Goal: Task Accomplishment & Management: Manage account settings

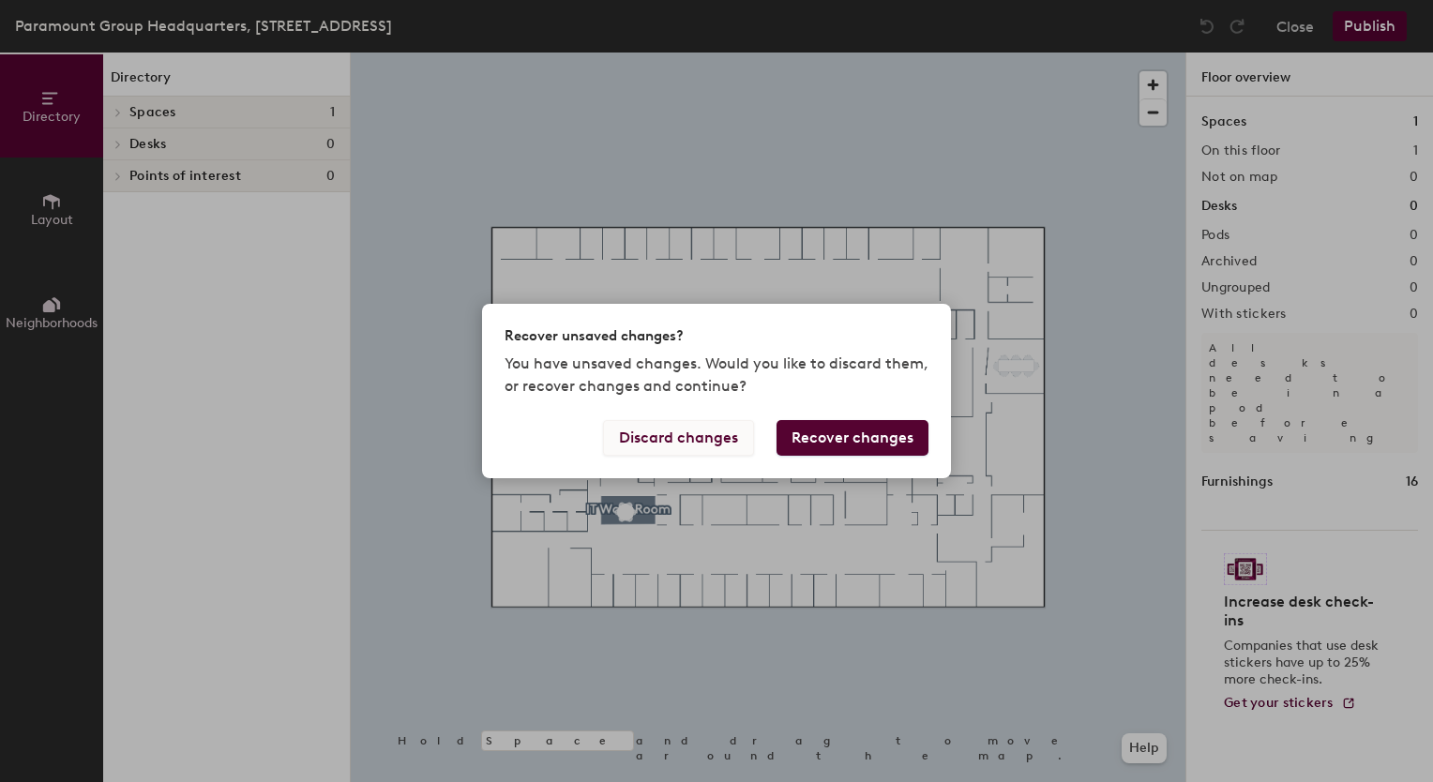
click at [723, 443] on button "Discard changes" at bounding box center [678, 438] width 151 height 36
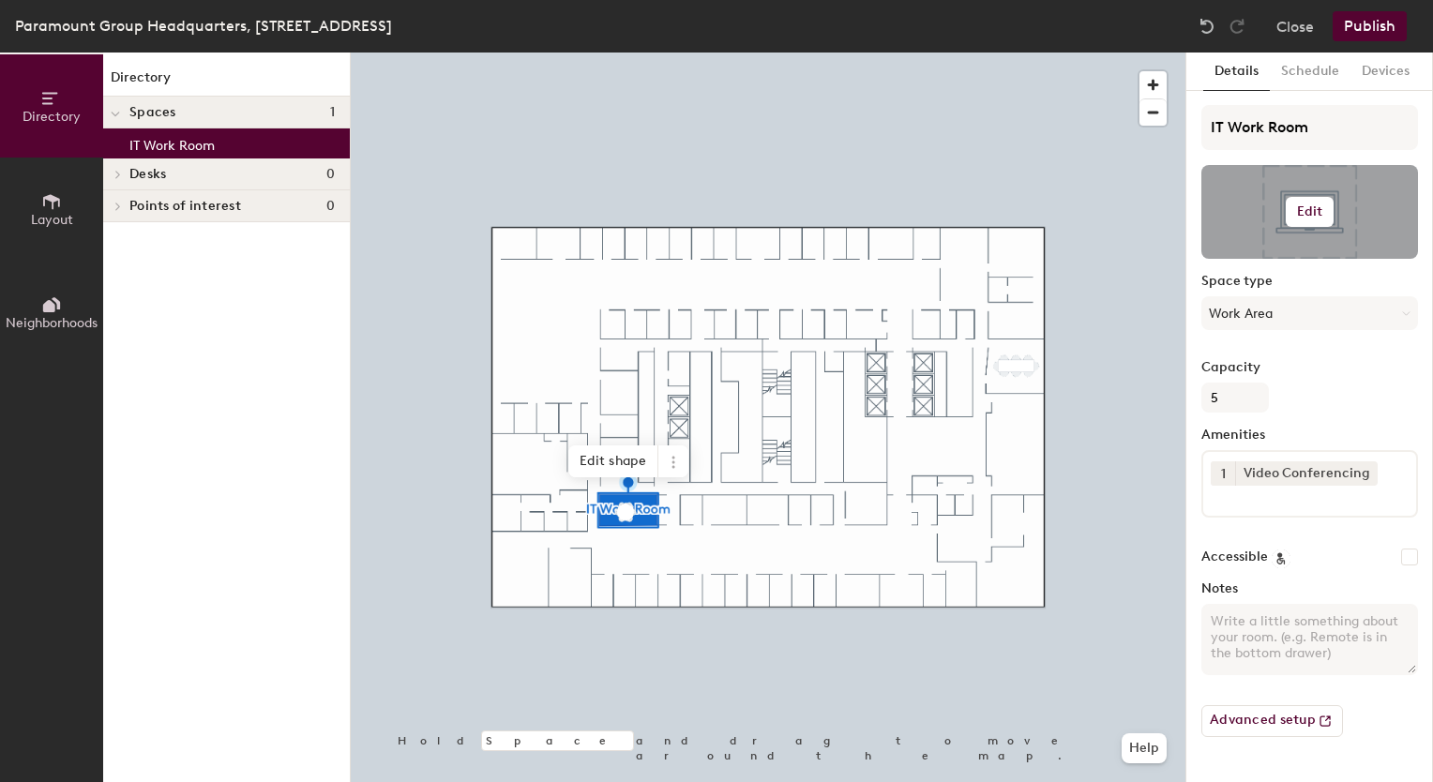
click at [1306, 229] on div at bounding box center [1309, 212] width 217 height 94
click at [1300, 214] on h6 "Edit" at bounding box center [1310, 211] width 26 height 15
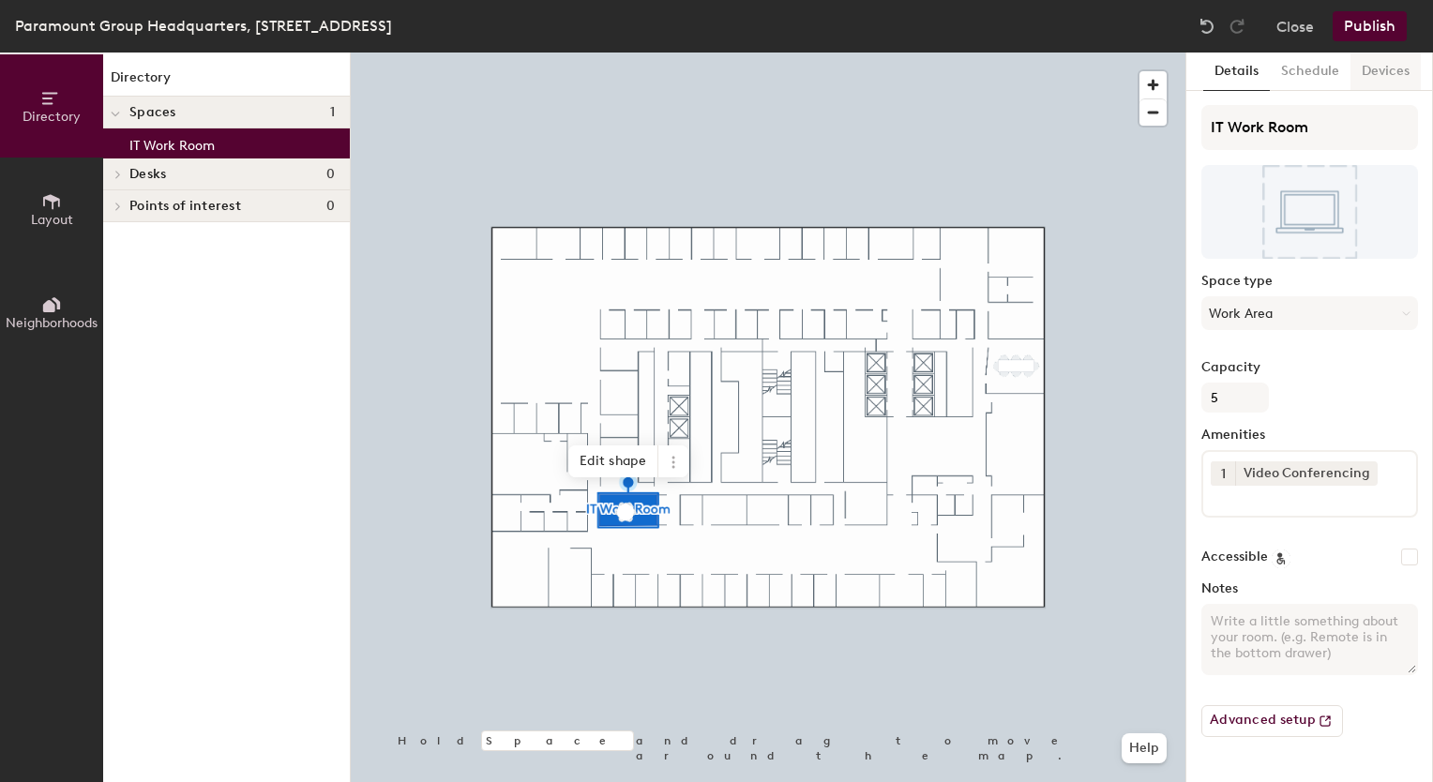
click at [1356, 53] on button "Devices" at bounding box center [1385, 72] width 70 height 38
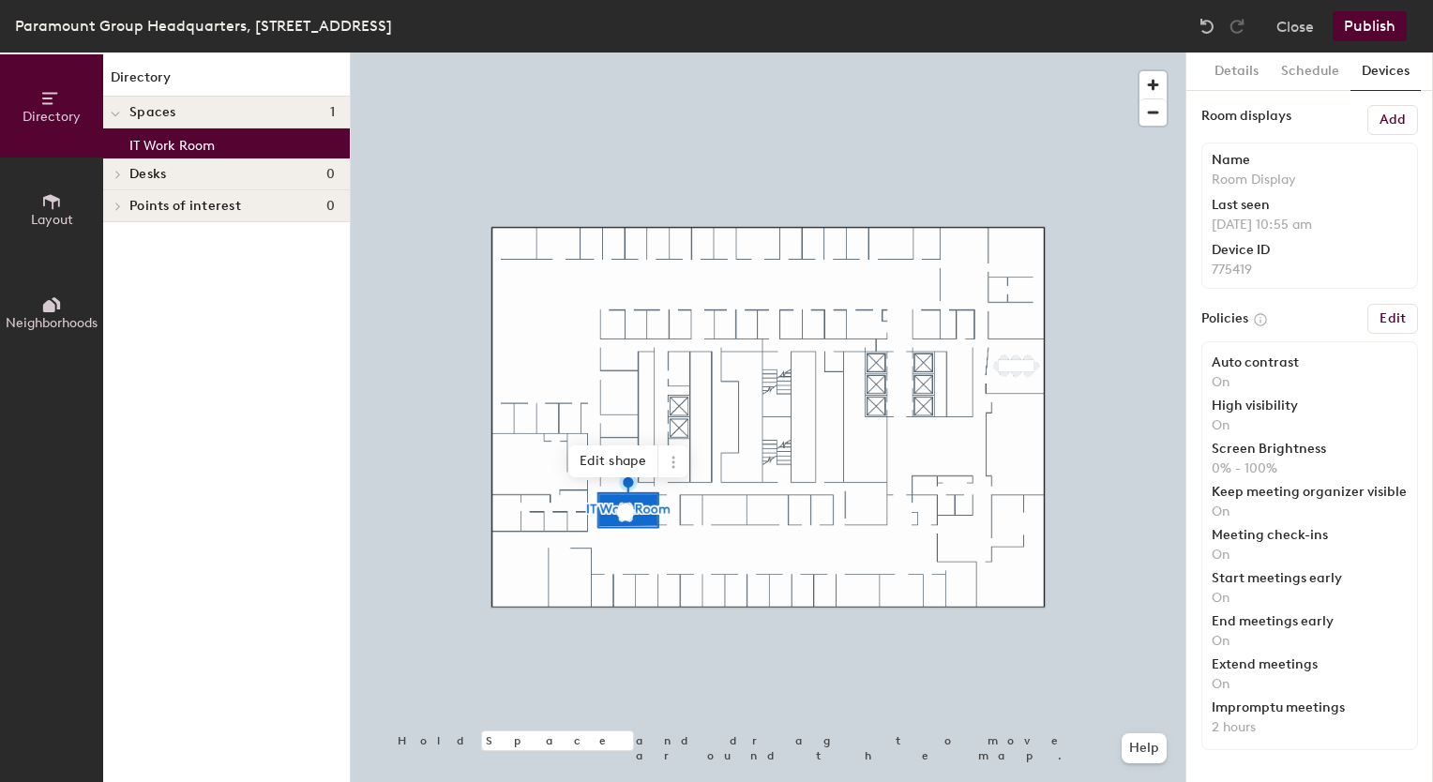
click at [1378, 62] on button "Devices" at bounding box center [1385, 72] width 70 height 38
click at [1386, 305] on button "Edit" at bounding box center [1392, 319] width 51 height 30
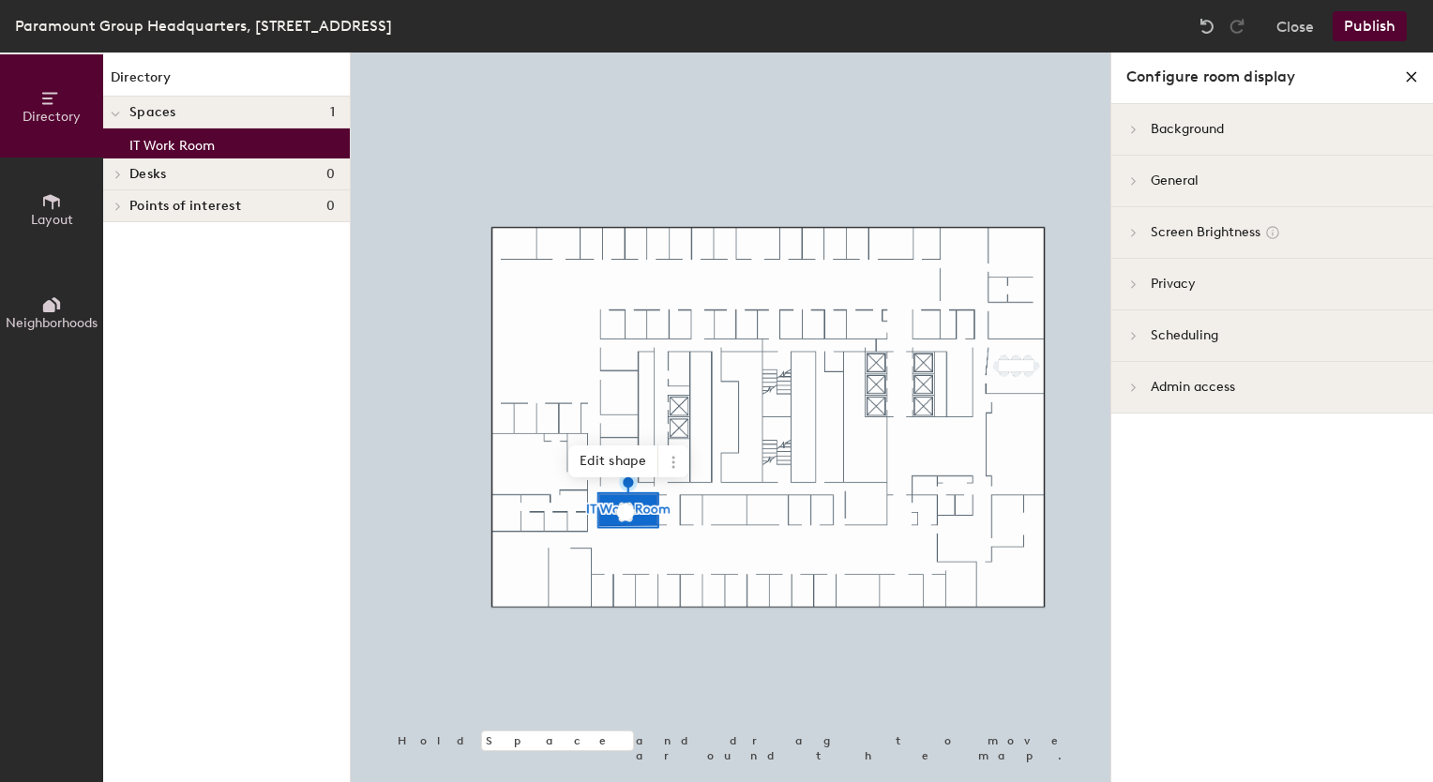
click at [1208, 150] on div "Background" at bounding box center [1272, 130] width 322 height 52
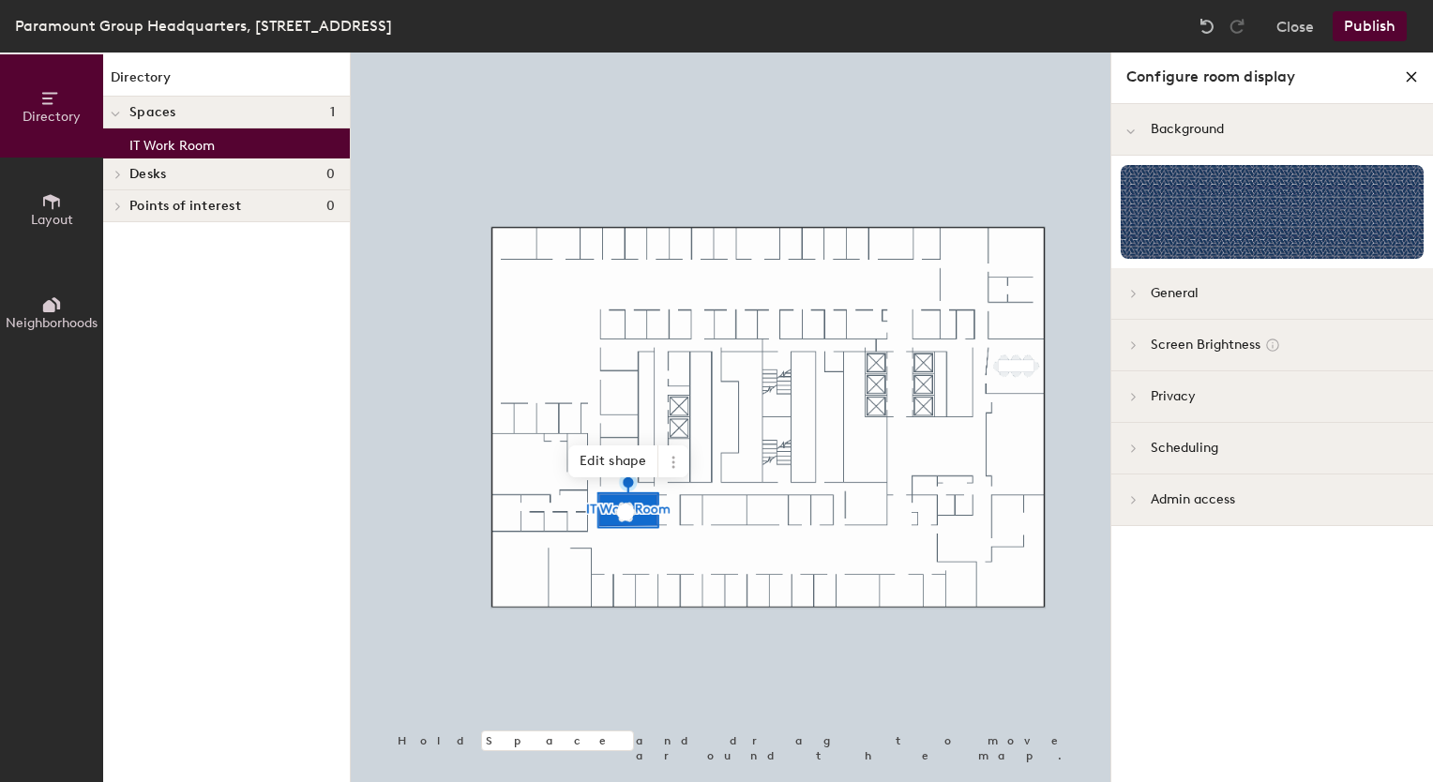
click at [1279, 324] on div "Screen Brightness" at bounding box center [1272, 346] width 322 height 52
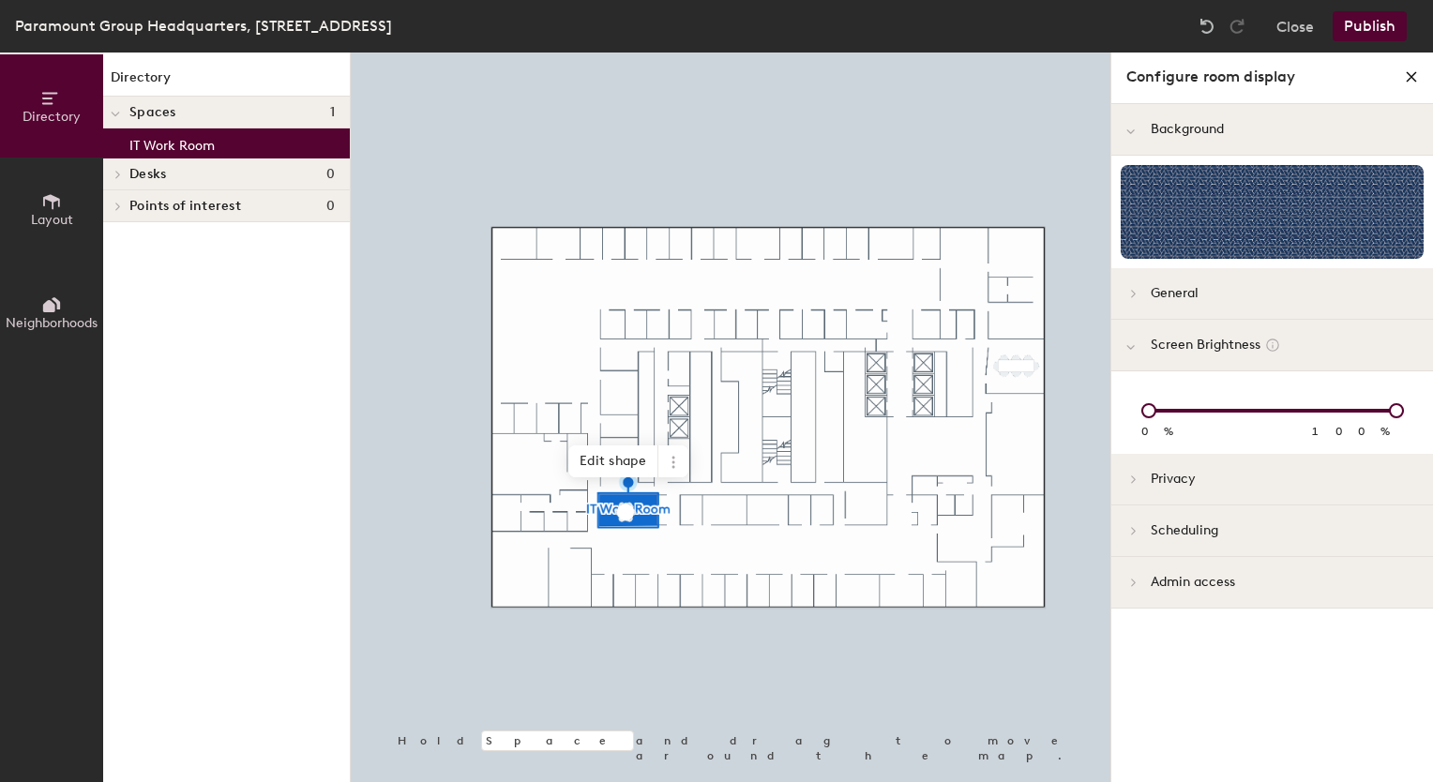
click at [1198, 340] on span "Screen Brightness" at bounding box center [1197, 345] width 125 height 21
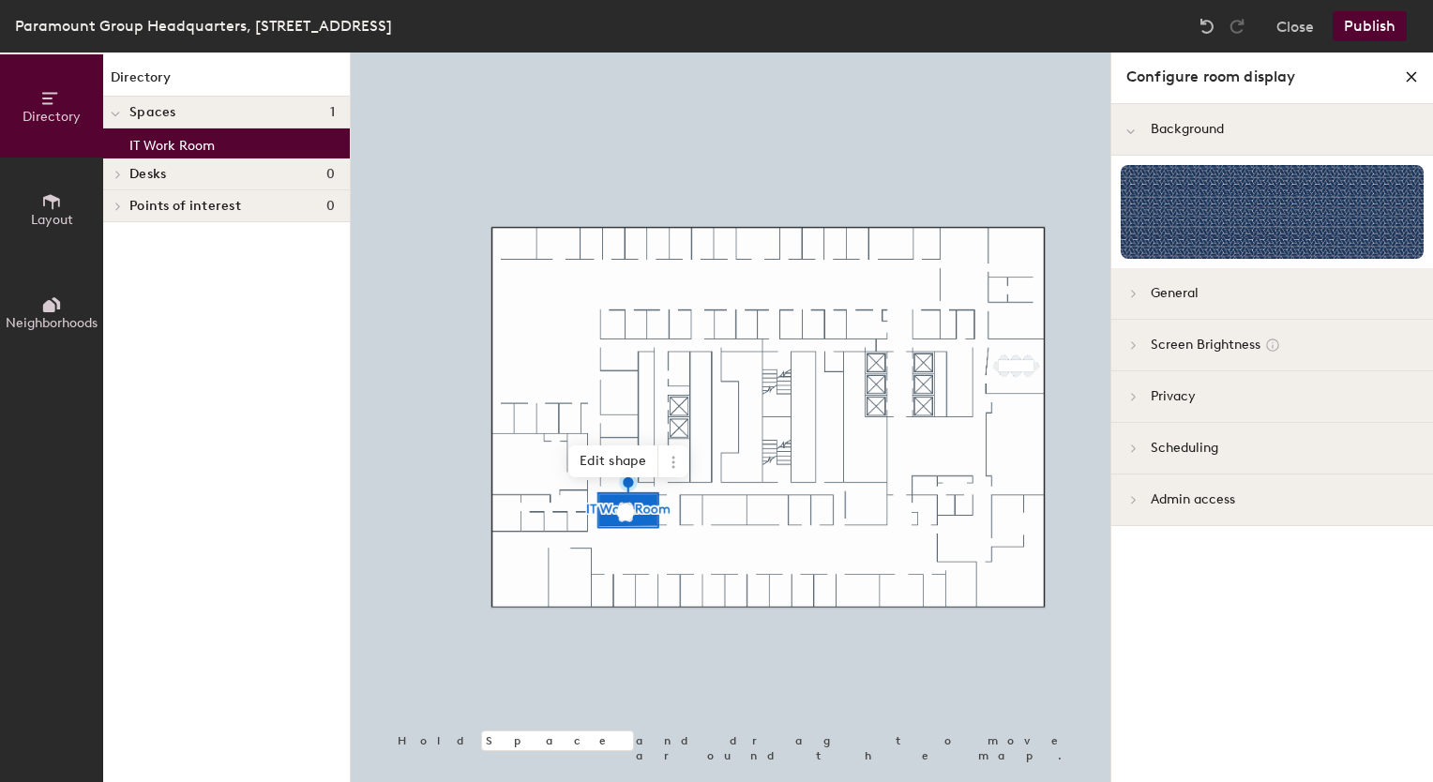
click at [1164, 279] on div "General" at bounding box center [1272, 294] width 322 height 52
